Goal: Task Accomplishment & Management: Manage account settings

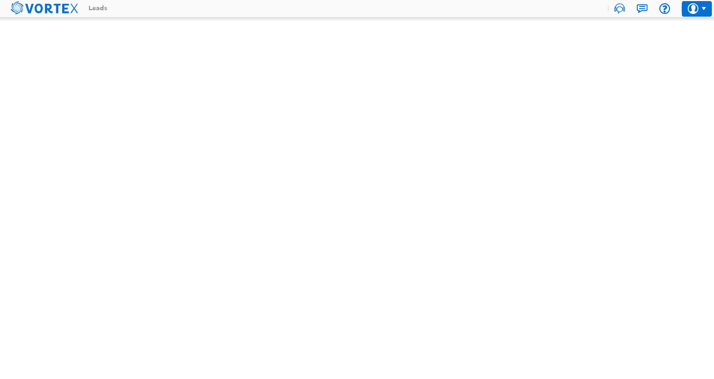
click at [692, 14] on div at bounding box center [697, 9] width 30 height 16
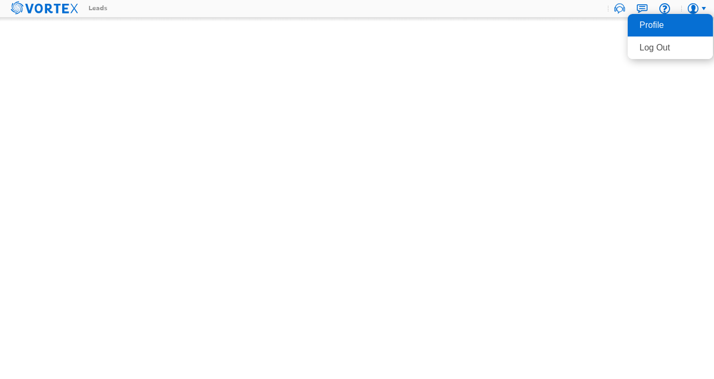
click at [676, 29] on li "Profile" at bounding box center [670, 25] width 85 height 23
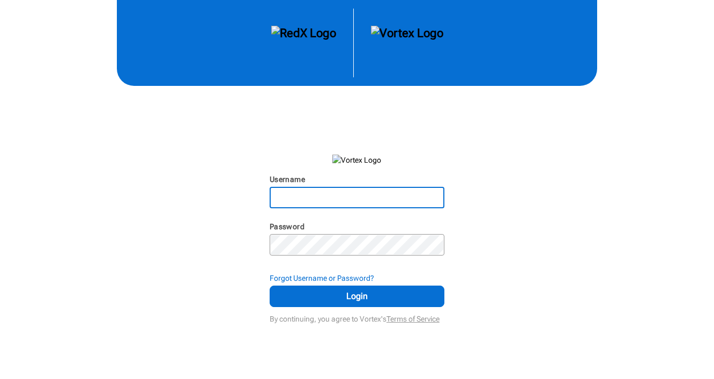
click at [295, 206] on input "Username" at bounding box center [357, 197] width 173 height 19
type input "[PERSON_NAME][EMAIL_ADDRESS][DOMAIN_NAME]"
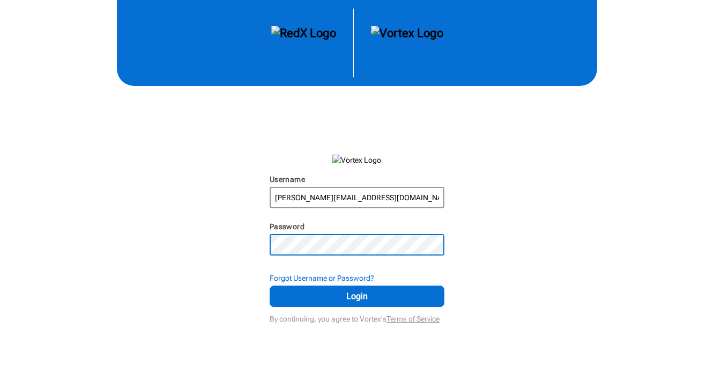
click at [270, 285] on button "Login" at bounding box center [357, 295] width 175 height 21
click at [338, 277] on strong "Forgot Username or Password?" at bounding box center [322, 277] width 105 height 9
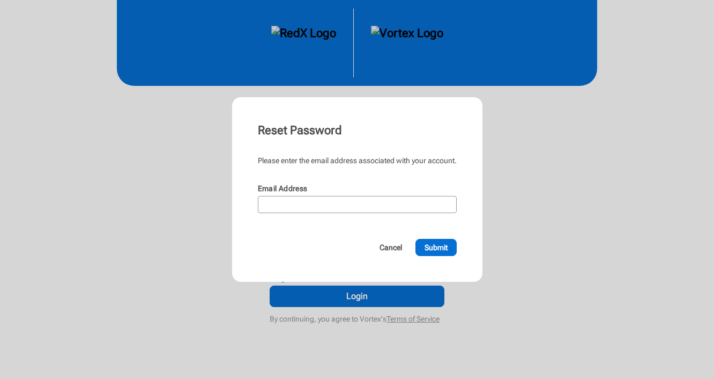
click at [392, 190] on div "Email Address" at bounding box center [357, 189] width 199 height 13
click at [388, 202] on input "Email Address" at bounding box center [357, 204] width 197 height 15
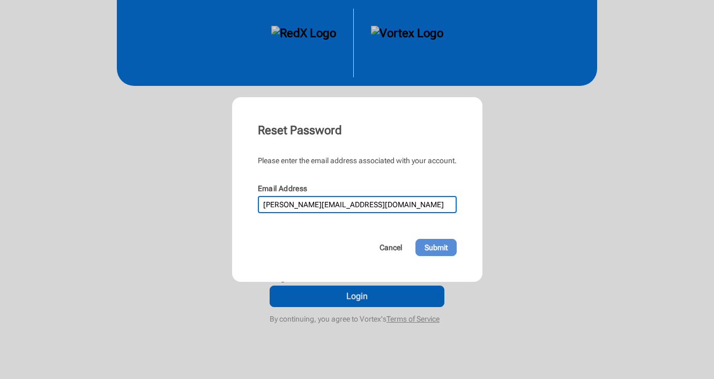
type input "[PERSON_NAME][EMAIL_ADDRESS][DOMAIN_NAME]"
click at [442, 239] on button "Submit" at bounding box center [436, 247] width 41 height 17
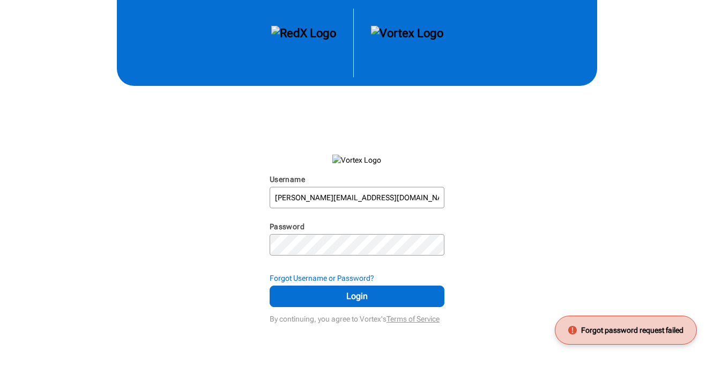
click at [389, 213] on div "Username [PERSON_NAME][EMAIL_ADDRESS][DOMAIN_NAME] N/A" at bounding box center [357, 195] width 175 height 43
click at [393, 195] on input "[PERSON_NAME][EMAIL_ADDRESS][DOMAIN_NAME]" at bounding box center [357, 197] width 173 height 19
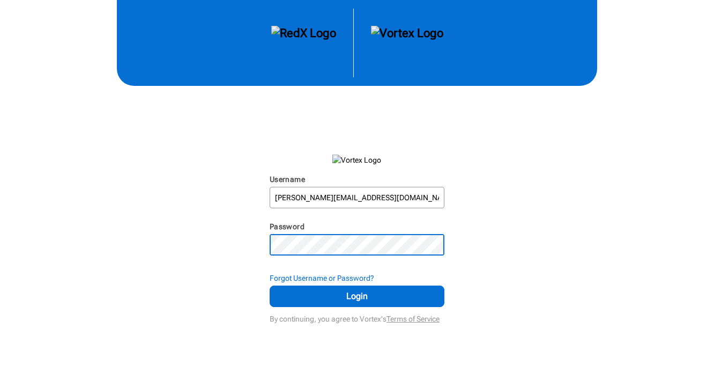
click at [270, 285] on button "Login" at bounding box center [357, 295] width 175 height 21
